Goal: Register for event/course

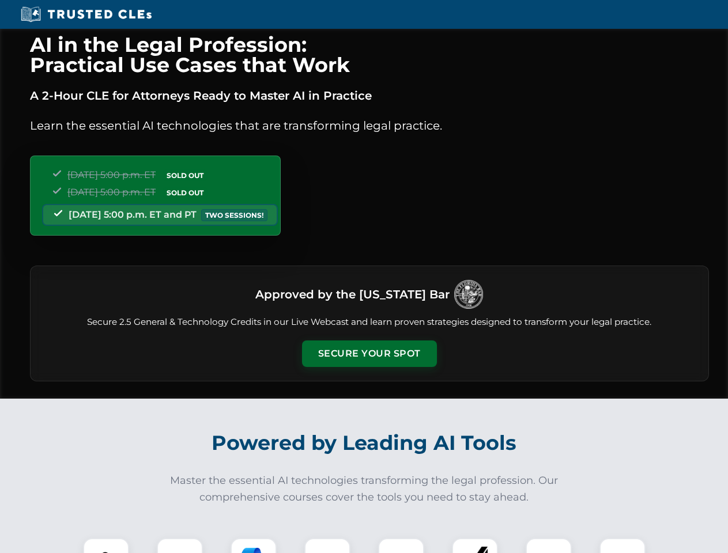
click at [369, 354] on button "Secure Your Spot" at bounding box center [369, 354] width 135 height 27
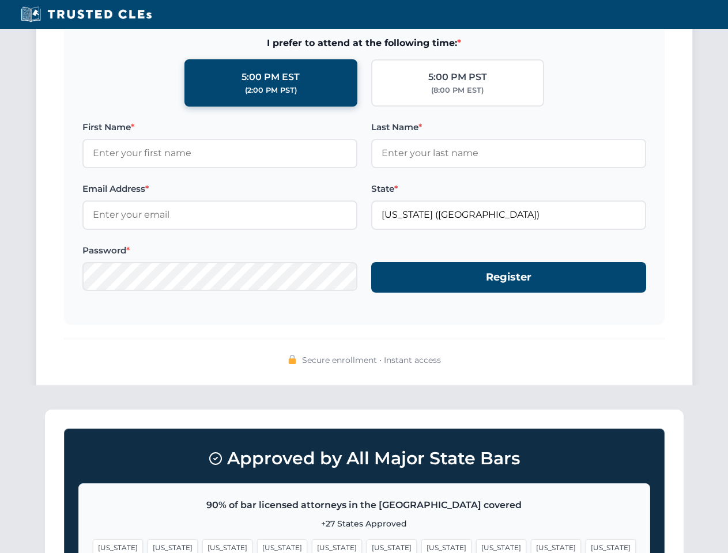
click at [531, 546] on span "[US_STATE]" at bounding box center [556, 548] width 50 height 17
